Goal: Find specific page/section: Find specific page/section

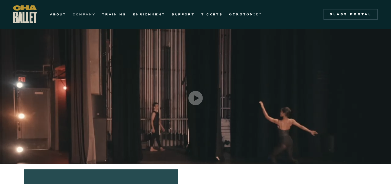
click at [89, 14] on link "COMPANY" at bounding box center [84, 14] width 23 height 7
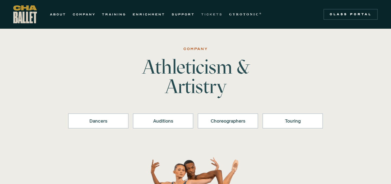
click at [212, 15] on link "TICKETS" at bounding box center [211, 14] width 21 height 7
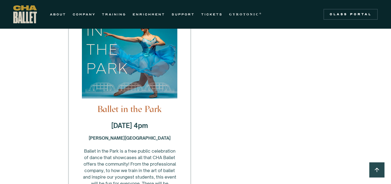
scroll to position [786, 0]
